Goal: Task Accomplishment & Management: Use online tool/utility

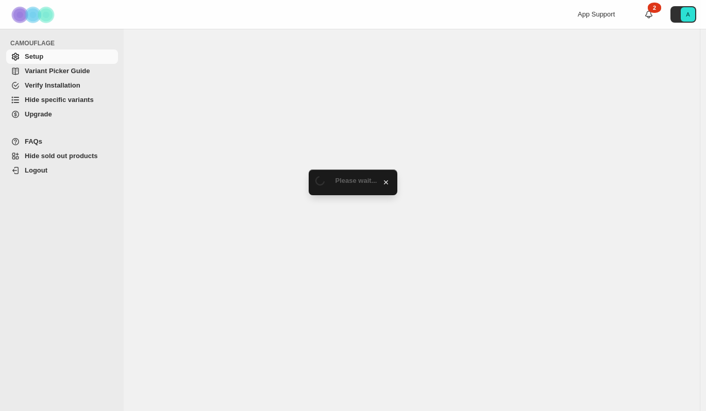
select select "******"
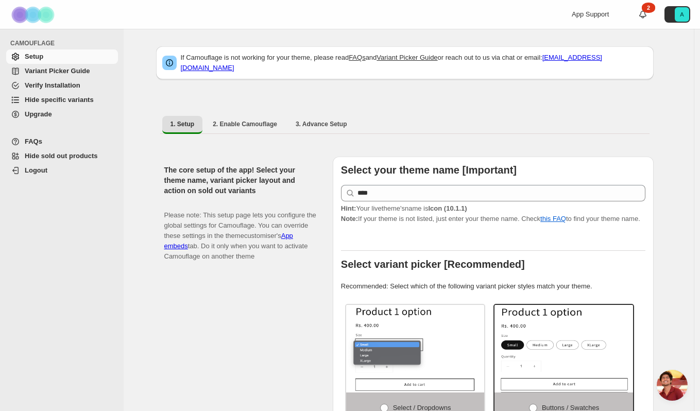
click at [75, 72] on span "Variant Picker Guide" at bounding box center [57, 71] width 65 height 8
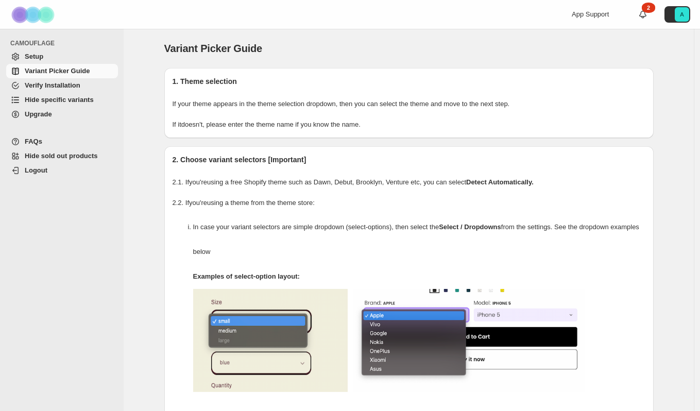
click at [62, 100] on span "Hide specific variants" at bounding box center [59, 100] width 69 height 8
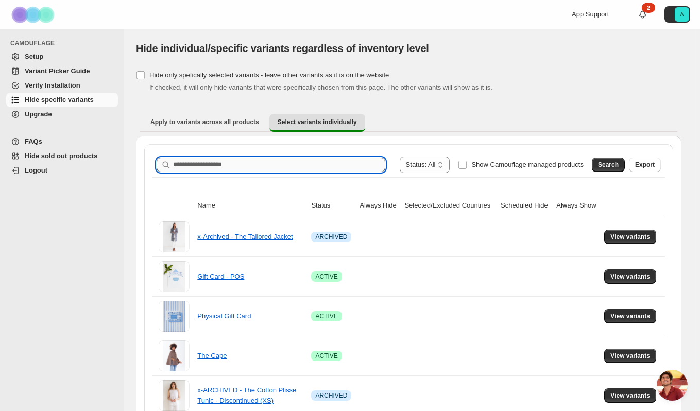
click at [278, 165] on input "Search product name" at bounding box center [279, 165] width 212 height 14
type input "**********"
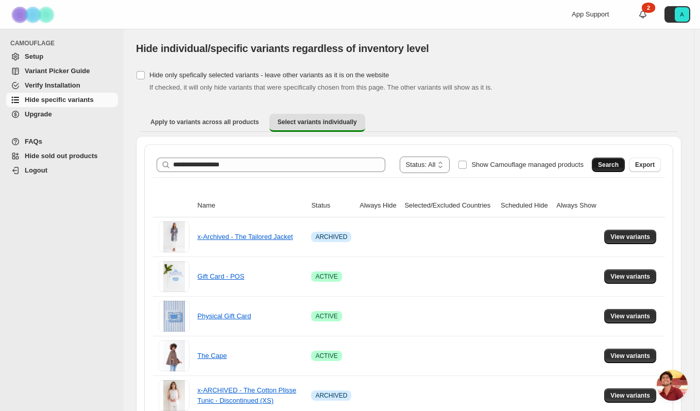
click at [619, 163] on span "Search" at bounding box center [608, 165] width 21 height 8
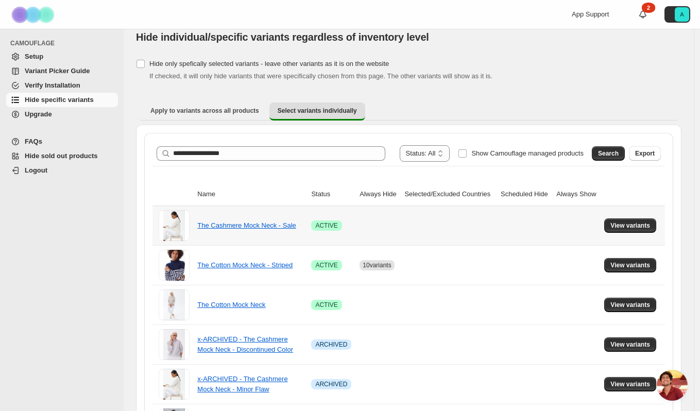
scroll to position [12, 0]
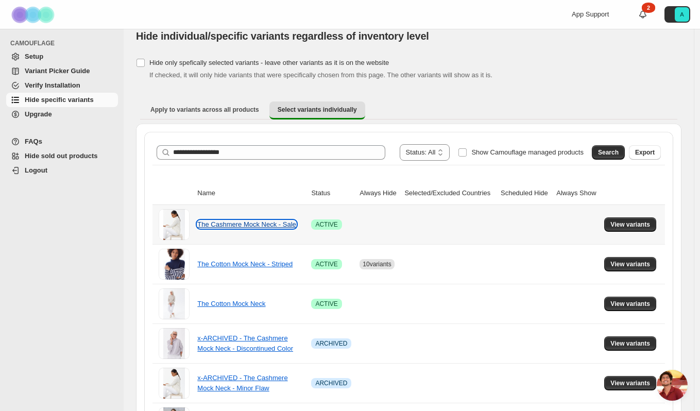
click at [267, 225] on link "The Cashmere Mock Neck - Sale" at bounding box center [246, 225] width 98 height 8
click at [634, 227] on span "View variants" at bounding box center [631, 225] width 40 height 8
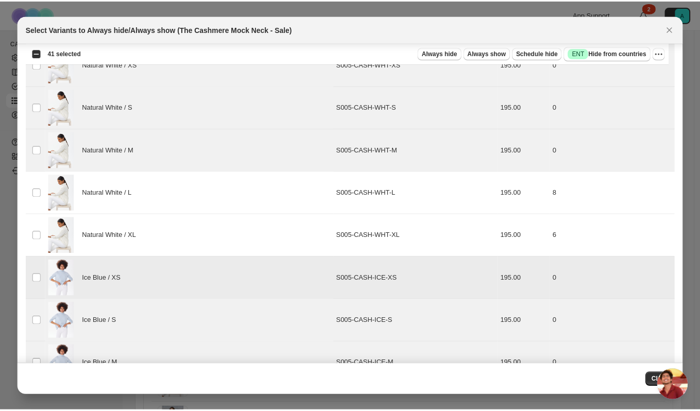
scroll to position [0, 0]
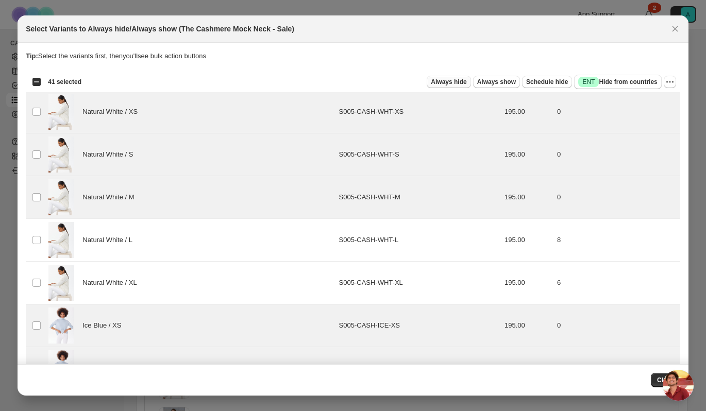
click at [444, 82] on span "Always hide" at bounding box center [449, 82] width 36 height 8
